Goal: Task Accomplishment & Management: Use online tool/utility

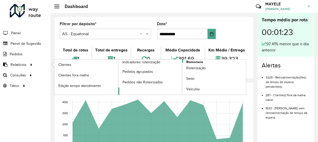
click at [188, 61] on span "Romaneio" at bounding box center [194, 61] width 17 height 5
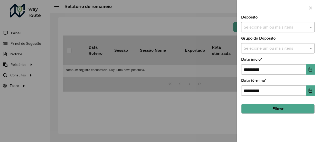
click at [283, 26] on input "text" at bounding box center [276, 27] width 66 height 6
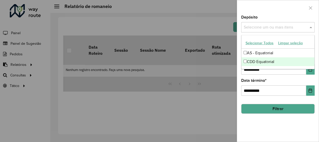
click at [280, 60] on div "CDD Equatorial" at bounding box center [278, 61] width 73 height 9
click at [309, 69] on ng-dropdown-panel "Selecionar Todos Limpar seleção AS - Equatorial CDD Equatorial" at bounding box center [278, 52] width 74 height 34
click at [309, 72] on button "Choose Date" at bounding box center [311, 69] width 8 height 10
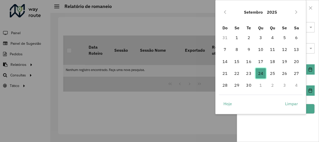
click at [259, 75] on span "24" at bounding box center [261, 73] width 10 height 10
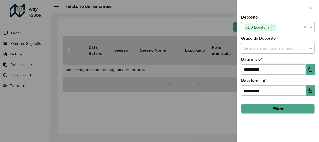
click at [309, 73] on button "Choose Date" at bounding box center [311, 69] width 8 height 10
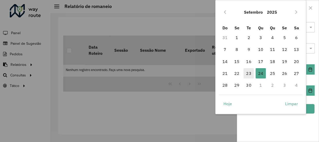
click at [243, 75] on tr "21 22 23 24 24 25 26 27" at bounding box center [261, 73] width 84 height 12
click at [245, 75] on span "23" at bounding box center [249, 73] width 10 height 10
type input "**********"
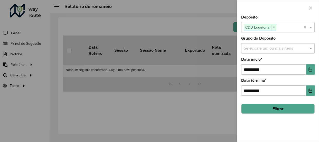
click at [305, 87] on div "**********" at bounding box center [278, 87] width 74 height 17
click at [308, 89] on button "Choose Date" at bounding box center [311, 90] width 8 height 10
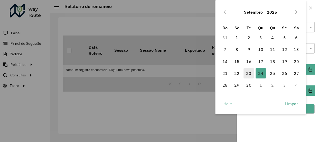
click at [248, 75] on span "23" at bounding box center [249, 73] width 10 height 10
type input "**********"
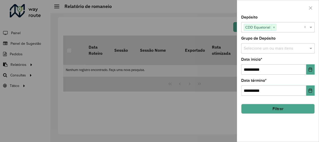
click at [305, 109] on button "Filtrar" at bounding box center [278, 109] width 74 height 10
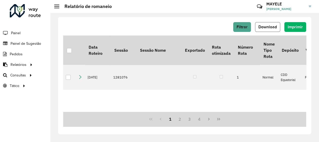
click at [276, 27] on span "Download" at bounding box center [268, 27] width 19 height 4
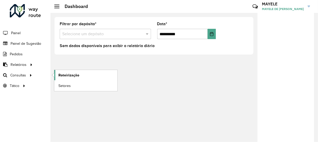
click at [64, 76] on span "Roteirização" at bounding box center [68, 75] width 21 height 5
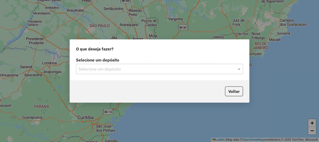
click at [113, 67] on input "text" at bounding box center [155, 69] width 152 height 6
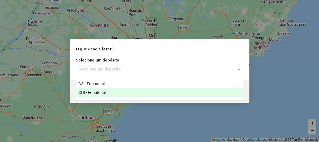
click at [100, 93] on span "CDD Equatorial" at bounding box center [92, 92] width 28 height 4
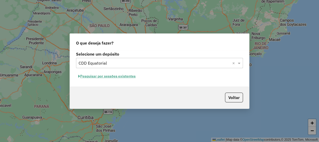
click at [128, 76] on button "Pesquisar por sessões existentes" at bounding box center [107, 76] width 62 height 8
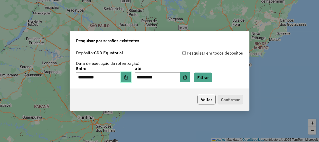
click at [127, 82] on button "Choose Date" at bounding box center [126, 77] width 10 height 10
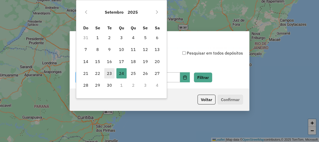
click at [113, 74] on span "23" at bounding box center [109, 73] width 10 height 10
type input "**********"
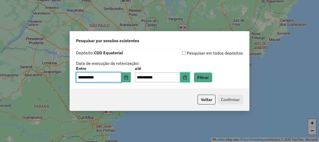
click at [189, 77] on button "Choose Date" at bounding box center [185, 77] width 10 height 10
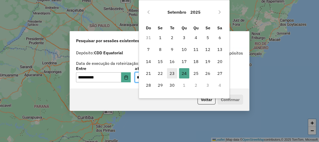
click at [170, 75] on span "23" at bounding box center [172, 73] width 10 height 10
type input "**********"
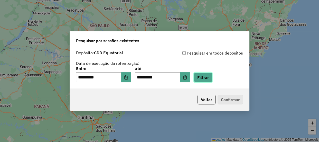
click at [212, 76] on button "Filtrar" at bounding box center [203, 78] width 18 height 10
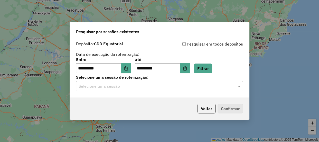
click at [114, 87] on input "text" at bounding box center [155, 86] width 152 height 6
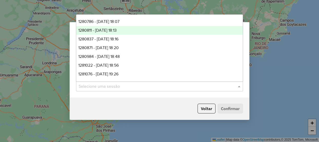
click at [129, 31] on div "1280811 - 23/09/2025 18:13" at bounding box center [159, 30] width 167 height 9
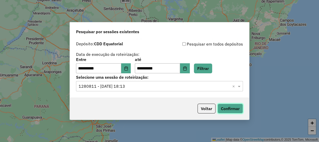
click at [227, 109] on button "Confirmar" at bounding box center [230, 109] width 25 height 10
click at [153, 88] on input "text" at bounding box center [155, 86] width 152 height 6
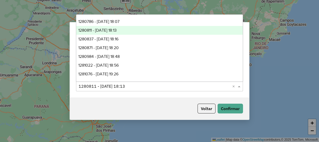
click at [144, 28] on div "1280811 - 23/09/2025 18:13" at bounding box center [159, 30] width 167 height 9
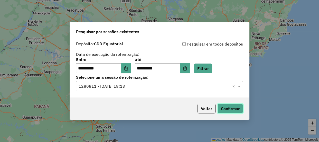
click at [236, 108] on button "Confirmar" at bounding box center [230, 109] width 25 height 10
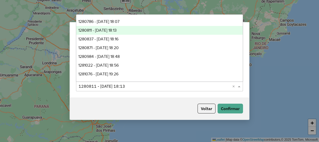
click at [144, 84] on input "text" at bounding box center [155, 86] width 152 height 6
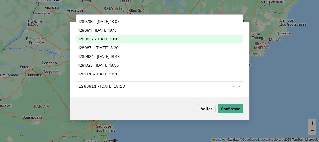
click at [119, 39] on span "1280837 - 23/09/2025 18:16" at bounding box center [98, 39] width 40 height 4
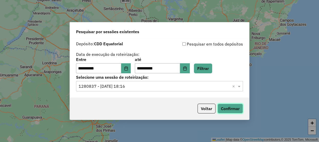
click at [228, 110] on button "Confirmar" at bounding box center [230, 109] width 25 height 10
click at [128, 89] on div "Selecione uma sessão × 1280837 - 23/09/2025 18:16 ×" at bounding box center [159, 86] width 167 height 10
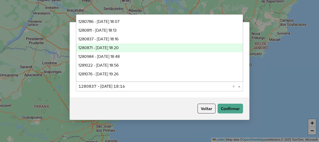
click at [119, 47] on span "1280871 - 23/09/2025 18:20" at bounding box center [98, 48] width 40 height 4
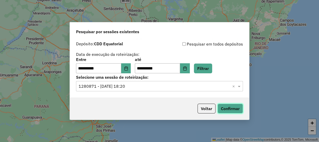
click at [224, 108] on button "Confirmar" at bounding box center [230, 109] width 25 height 10
click at [145, 84] on input "text" at bounding box center [155, 86] width 152 height 6
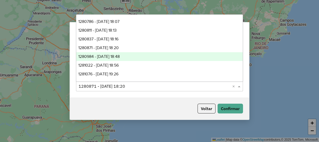
click at [108, 55] on span "1280984 - 23/09/2025 18:48" at bounding box center [98, 56] width 41 height 4
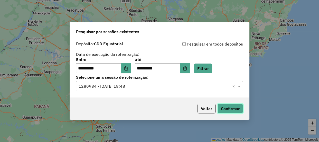
click at [237, 108] on button "Confirmar" at bounding box center [230, 109] width 25 height 10
click at [133, 88] on input "text" at bounding box center [155, 86] width 152 height 6
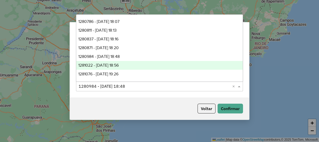
click at [119, 66] on span "1281022 - 23/09/2025 18:56" at bounding box center [98, 65] width 40 height 4
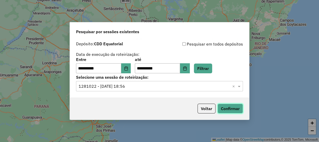
click at [233, 107] on button "Confirmar" at bounding box center [230, 109] width 25 height 10
click at [141, 88] on input "text" at bounding box center [155, 86] width 152 height 6
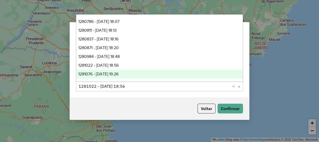
click at [113, 74] on span "1281076 - 23/09/2025 19:26" at bounding box center [98, 74] width 40 height 4
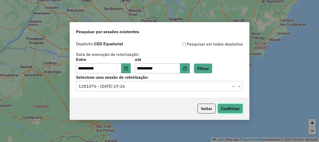
click at [230, 106] on button "Confirmar" at bounding box center [230, 109] width 25 height 10
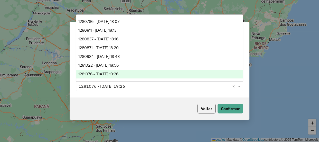
click at [150, 86] on input "text" at bounding box center [155, 86] width 152 height 6
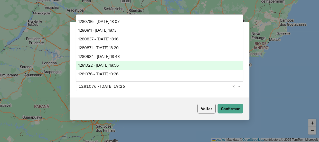
click at [146, 67] on div "1281022 - 23/09/2025 18:56" at bounding box center [159, 65] width 167 height 9
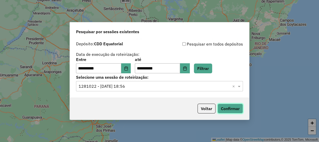
click at [240, 107] on button "Confirmar" at bounding box center [230, 109] width 25 height 10
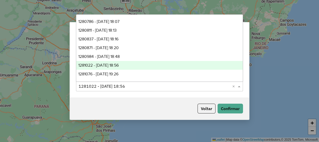
click at [117, 91] on div "Selecione uma sessão × 1281022 - 23/09/2025 18:56 ×" at bounding box center [159, 86] width 167 height 10
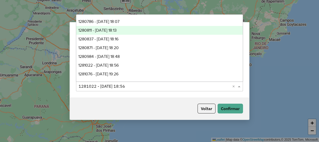
click at [117, 30] on span "1280811 - 23/09/2025 18:13" at bounding box center [97, 30] width 38 height 4
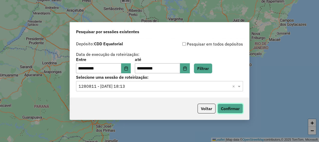
click at [234, 109] on button "Confirmar" at bounding box center [230, 109] width 25 height 10
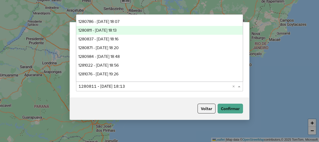
click at [140, 85] on input "text" at bounding box center [155, 86] width 152 height 6
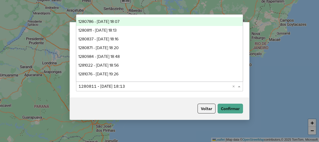
click at [121, 18] on div "1280786 - 23/09/2025 18:07" at bounding box center [159, 21] width 167 height 9
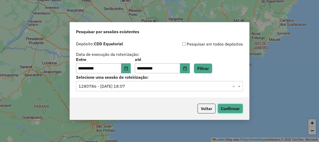
click at [238, 109] on button "Confirmar" at bounding box center [230, 109] width 25 height 10
click at [154, 87] on input "text" at bounding box center [155, 86] width 152 height 6
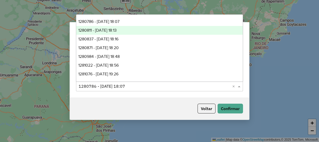
click at [117, 32] on span "1280811 - 23/09/2025 18:13" at bounding box center [97, 30] width 38 height 4
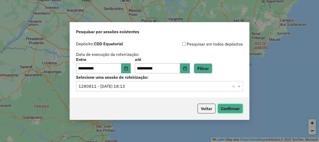
click at [236, 111] on button "Confirmar" at bounding box center [230, 109] width 25 height 10
click at [124, 92] on div "**********" at bounding box center [159, 68] width 179 height 59
click at [122, 89] on div "Selecione uma sessão × 1280811 - 23/09/2025 18:13 ×" at bounding box center [159, 86] width 167 height 10
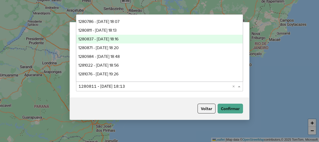
click at [119, 41] on span "1280837 - 23/09/2025 18:16" at bounding box center [98, 39] width 40 height 4
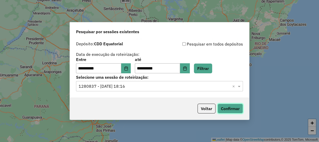
click at [241, 109] on button "Confirmar" at bounding box center [230, 109] width 25 height 10
click at [166, 87] on input "text" at bounding box center [155, 86] width 152 height 6
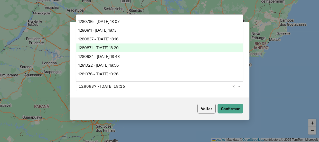
click at [119, 47] on span "1280871 - 23/09/2025 18:20" at bounding box center [98, 48] width 40 height 4
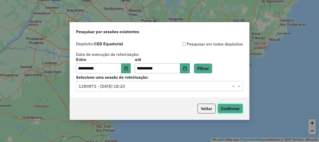
click at [238, 108] on button "Confirmar" at bounding box center [230, 109] width 25 height 10
click at [158, 85] on input "text" at bounding box center [155, 86] width 152 height 6
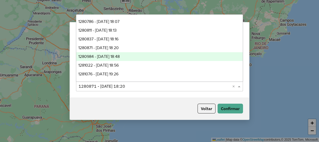
click at [113, 56] on span "1280984 - 23/09/2025 18:48" at bounding box center [98, 56] width 41 height 4
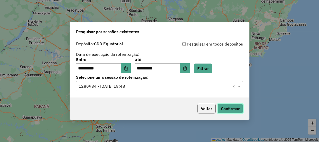
click at [238, 108] on button "Confirmar" at bounding box center [230, 109] width 25 height 10
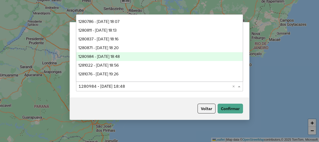
click at [126, 89] on div "Selecione uma sessão × 1280984 - 23/09/2025 18:48 ×" at bounding box center [159, 86] width 167 height 10
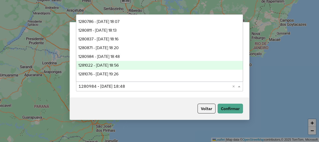
click at [121, 68] on div "1281022 - 23/09/2025 18:56" at bounding box center [159, 65] width 167 height 9
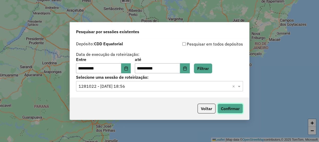
click at [236, 109] on button "Confirmar" at bounding box center [230, 109] width 25 height 10
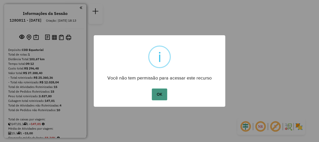
click at [165, 93] on button "OK" at bounding box center [159, 94] width 15 height 12
click at [158, 96] on button "OK" at bounding box center [159, 94] width 15 height 12
click at [159, 95] on button "OK" at bounding box center [159, 94] width 15 height 12
click at [197, 4] on div "× i Você não tem permissão para acessar este recurso OK No Cancel" at bounding box center [159, 71] width 319 height 142
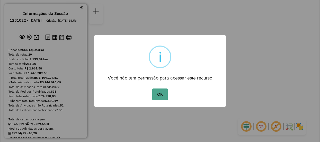
scroll to position [584, 0]
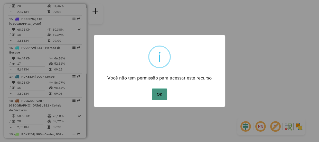
click at [162, 95] on button "OK" at bounding box center [159, 94] width 15 height 12
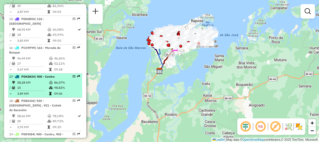
click at [59, 74] on div "17 - PDK8834 | 900 - Centro" at bounding box center [36, 76] width 55 height 5
select select "**********"
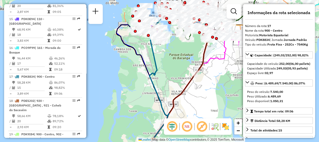
click at [175, 130] on em at bounding box center [172, 126] width 12 height 12
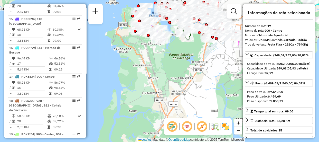
click at [173, 126] on em at bounding box center [172, 126] width 12 height 12
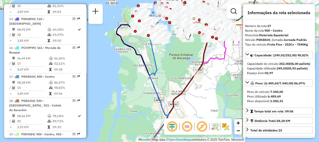
click at [186, 125] on em at bounding box center [187, 126] width 12 height 12
click at [175, 127] on em at bounding box center [172, 126] width 12 height 12
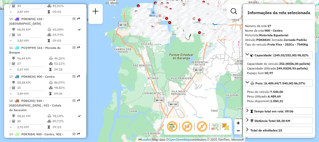
click at [228, 127] on img at bounding box center [226, 126] width 8 height 8
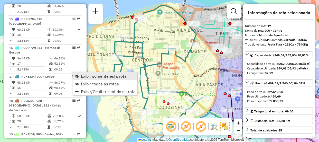
click at [88, 78] on span "Exibir somente esta rota" at bounding box center [104, 76] width 46 height 4
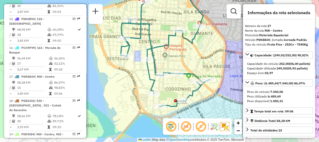
drag, startPoint x: 202, startPoint y: 89, endPoint x: 209, endPoint y: 71, distance: 19.5
click at [209, 71] on div "Janela de atendimento Grade de atendimento Capacidade Transportadoras Veículos …" at bounding box center [159, 71] width 319 height 142
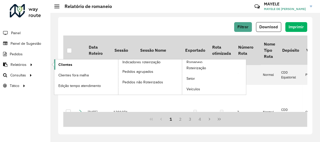
click at [61, 66] on span "Clientes" at bounding box center [65, 64] width 14 height 5
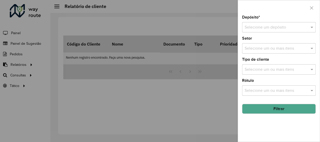
drag, startPoint x: 272, startPoint y: 26, endPoint x: 268, endPoint y: 28, distance: 3.8
click at [271, 26] on input "text" at bounding box center [274, 27] width 58 height 6
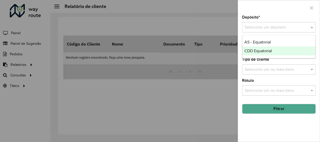
drag, startPoint x: 251, startPoint y: 53, endPoint x: 253, endPoint y: 61, distance: 8.7
click at [251, 53] on span "CDD Equatorial" at bounding box center [258, 51] width 28 height 4
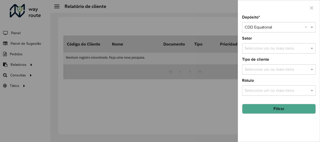
click at [274, 110] on button "Filtrar" at bounding box center [279, 109] width 74 height 10
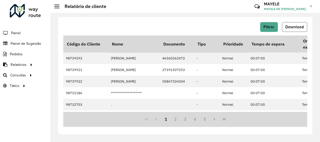
click at [299, 28] on span "Download" at bounding box center [294, 27] width 19 height 4
